Goal: Task Accomplishment & Management: Manage account settings

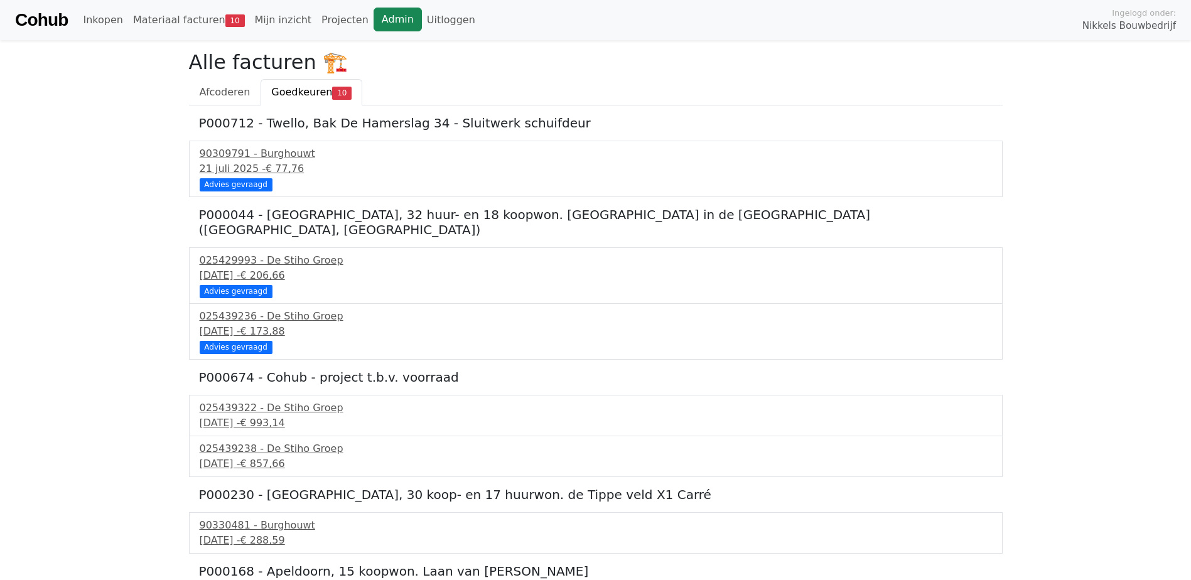
click at [374, 21] on link "Admin" at bounding box center [398, 20] width 48 height 24
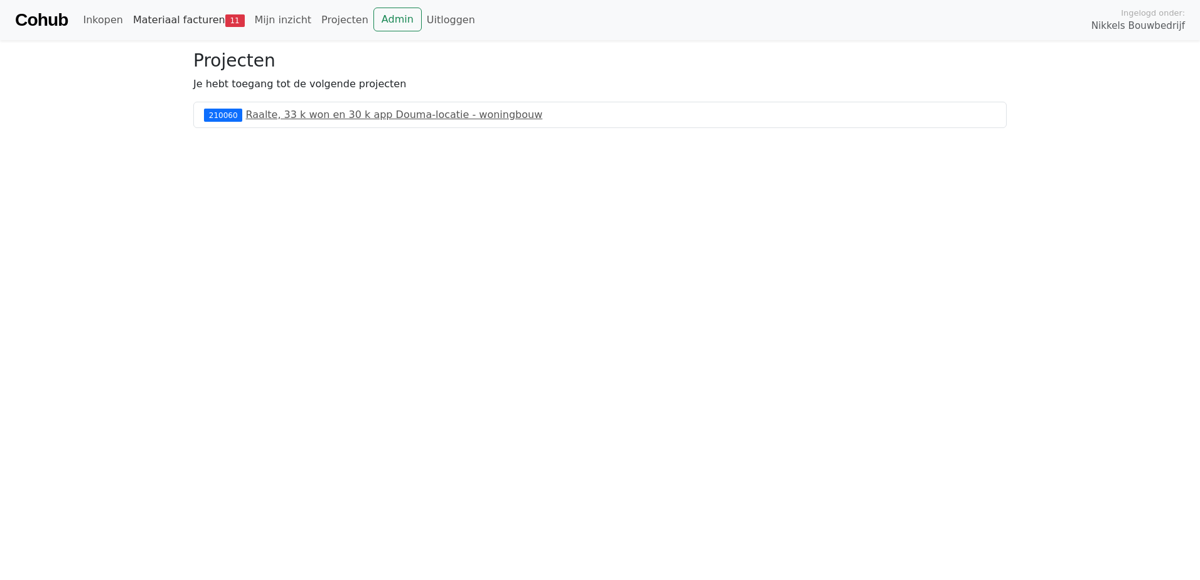
click at [208, 18] on link "Materiaal facturen 11" at bounding box center [189, 20] width 122 height 25
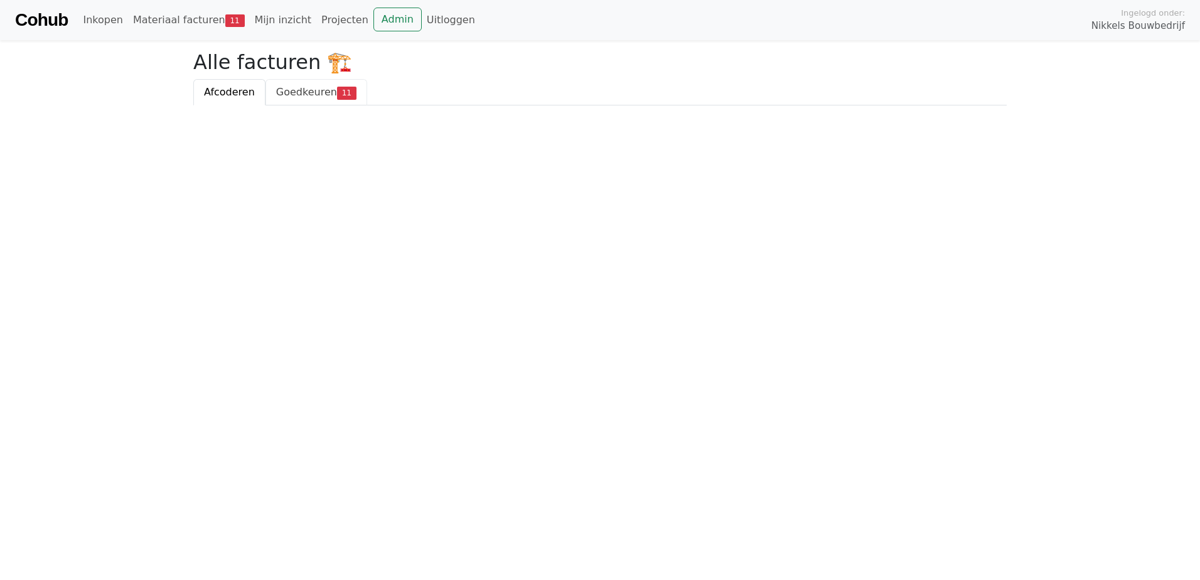
click at [326, 94] on span "Goedkeuren" at bounding box center [306, 92] width 61 height 12
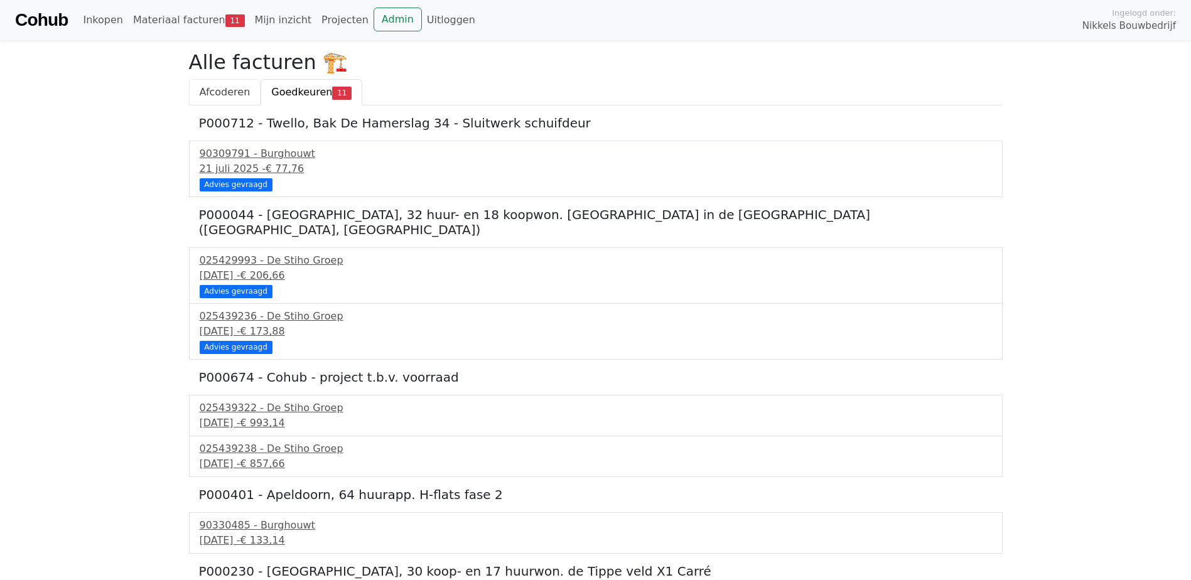
click at [207, 100] on link "Afcoderen" at bounding box center [225, 92] width 72 height 26
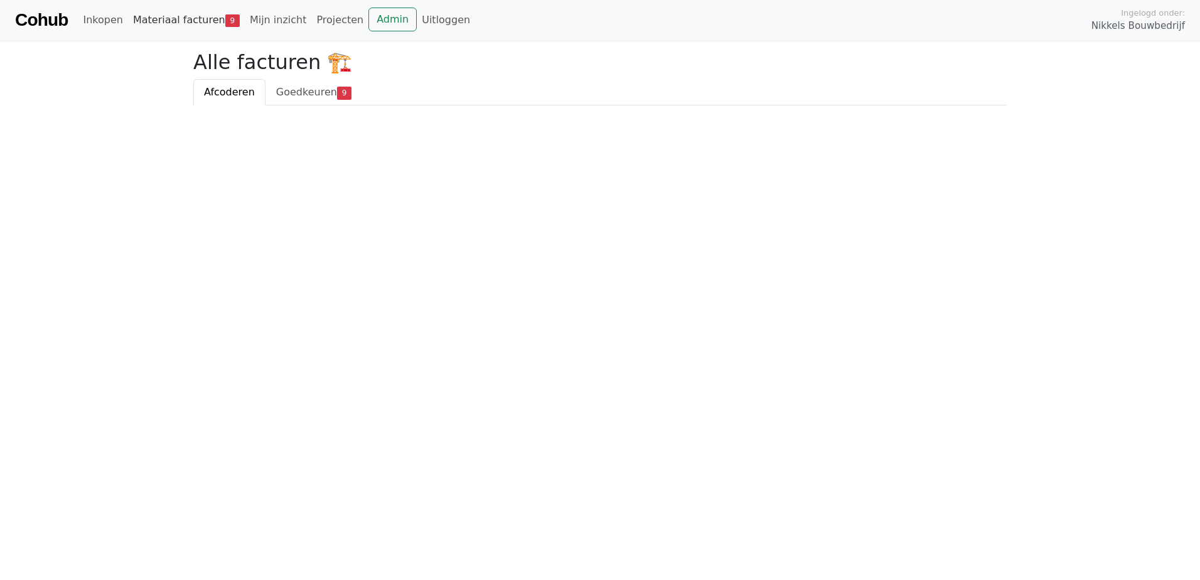
click at [174, 24] on link "Materiaal facturen 9" at bounding box center [186, 20] width 117 height 25
click at [303, 84] on link "Goedkeuren 9" at bounding box center [314, 92] width 97 height 26
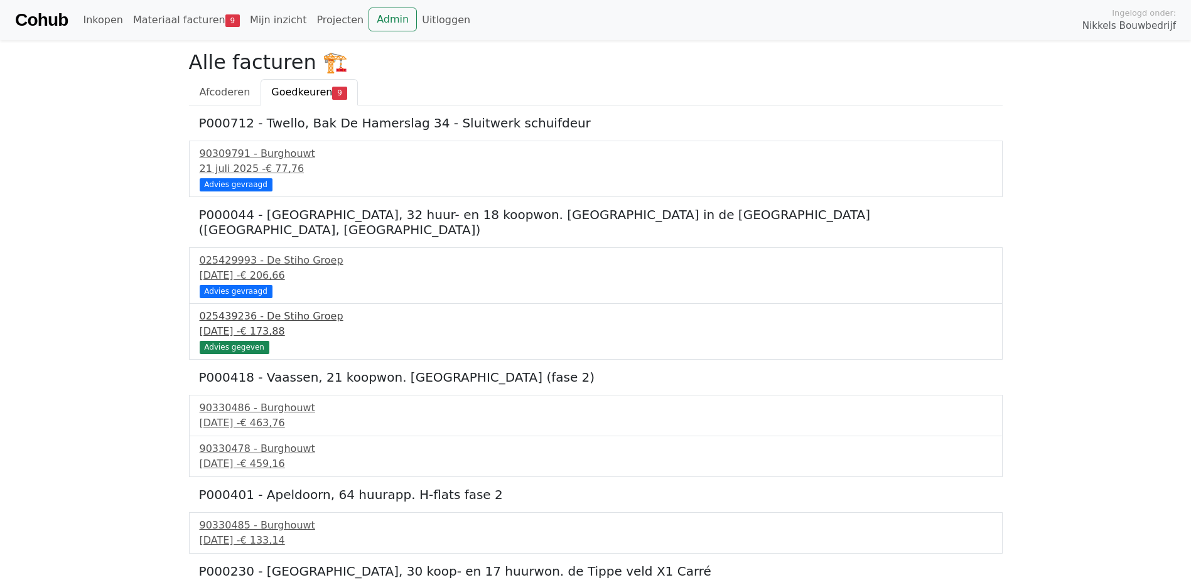
click at [262, 324] on div "6 september 2025 - € 173,88" at bounding box center [596, 331] width 792 height 15
click at [271, 253] on div "025429993 - De Stiho Groep" at bounding box center [596, 260] width 792 height 15
